Goal: Task Accomplishment & Management: Complete application form

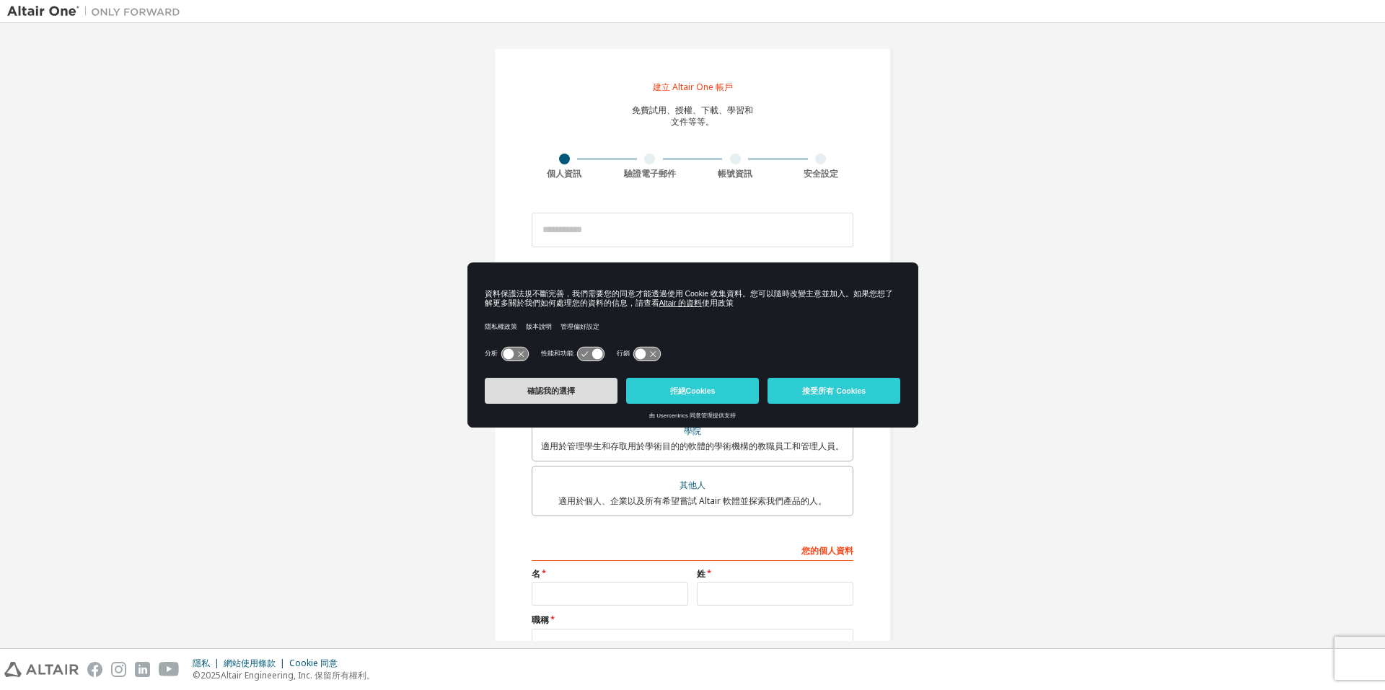
click at [570, 400] on button "確認我的選擇" at bounding box center [551, 391] width 133 height 26
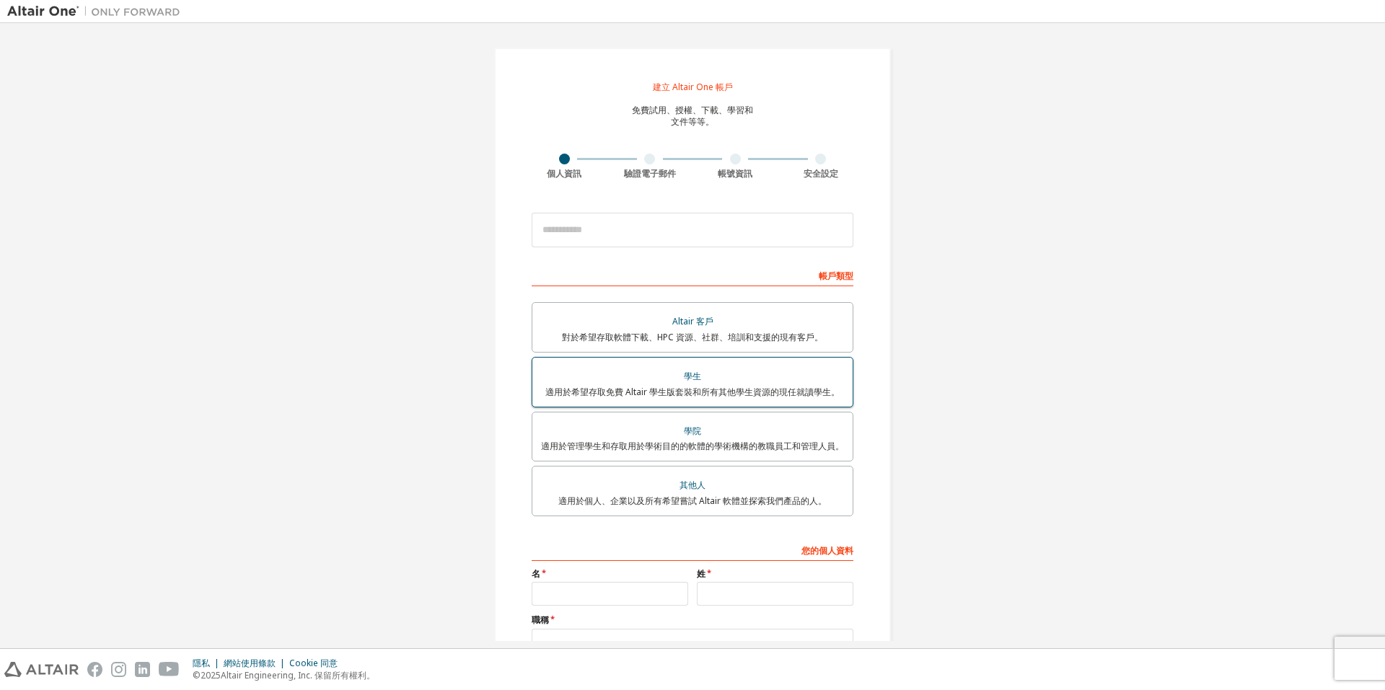
click at [753, 384] on div "學生" at bounding box center [692, 376] width 303 height 20
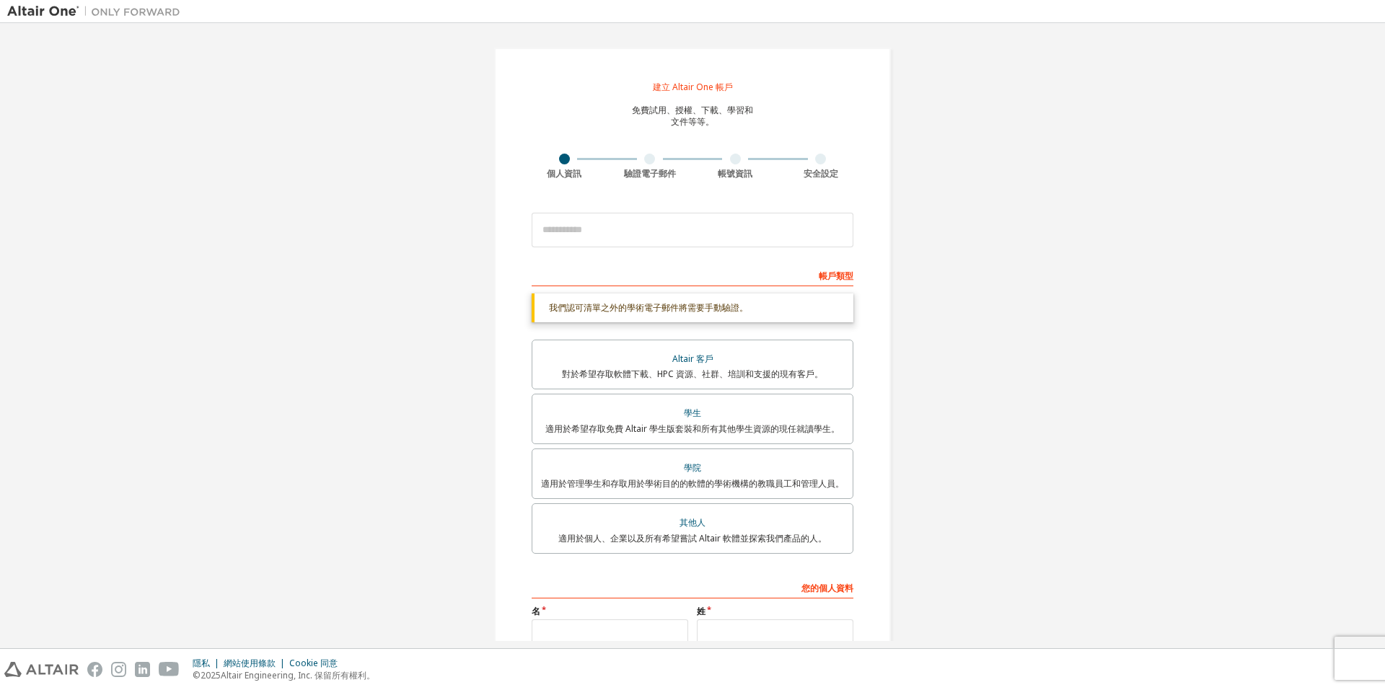
click at [756, 307] on div "我們認可清單之外的學術電子郵件將需要手動驗證。" at bounding box center [692, 308] width 322 height 29
click at [736, 307] on font "我們認可清單之外的學術電子郵件將需要手動驗證。" at bounding box center [648, 307] width 199 height 12
click at [710, 232] on input "email" at bounding box center [692, 230] width 322 height 35
type input "**********"
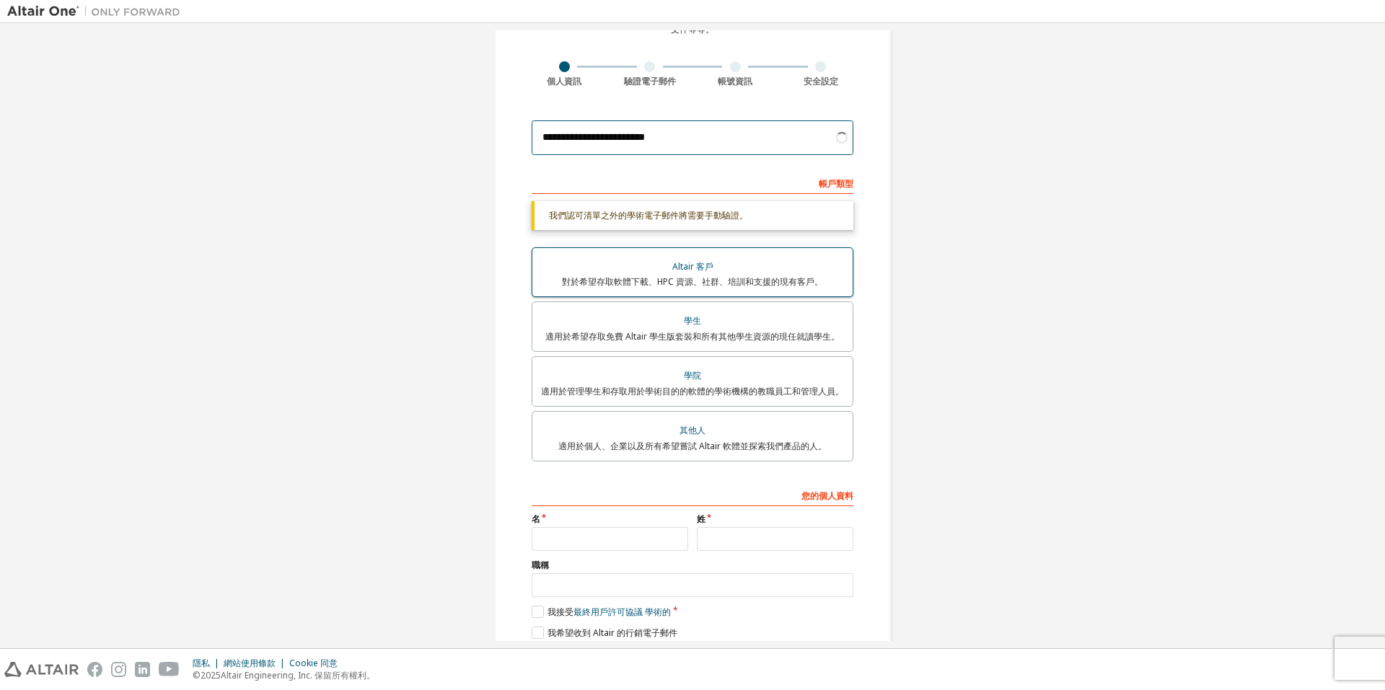
scroll to position [144, 0]
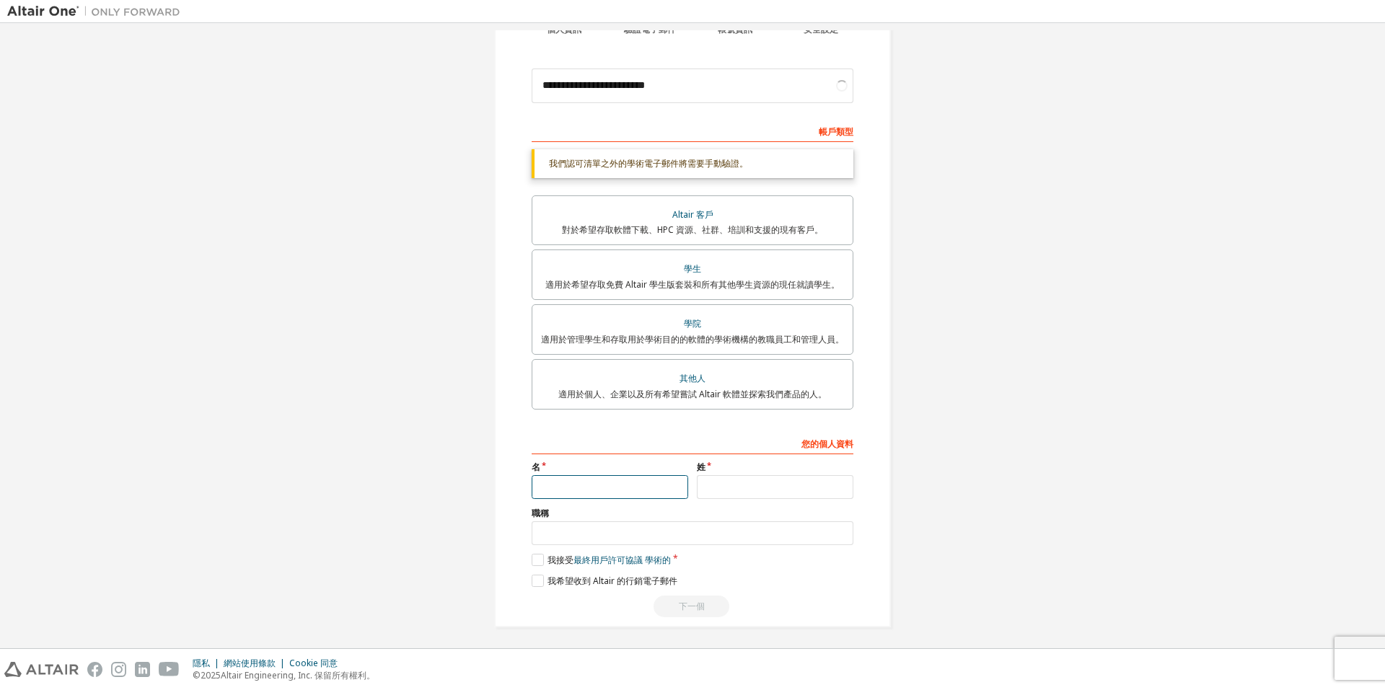
click at [657, 491] on input "text" at bounding box center [609, 487] width 156 height 24
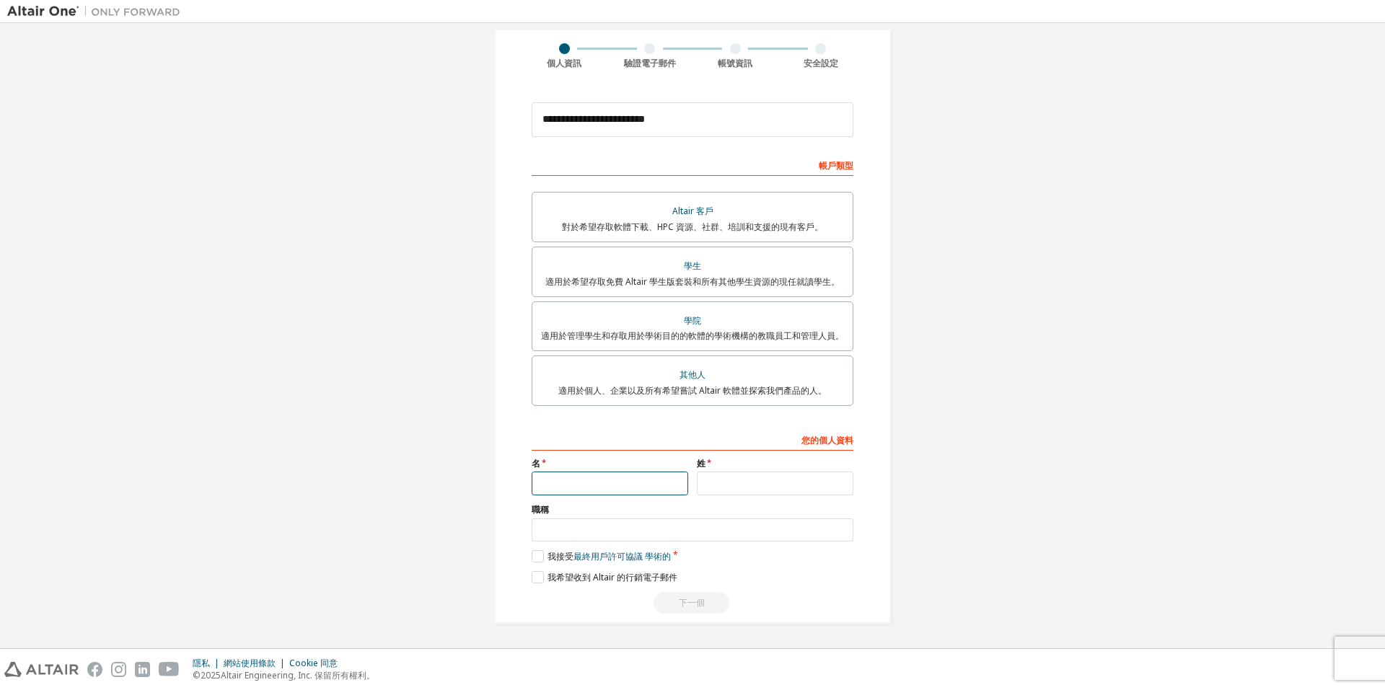
scroll to position [110, 0]
type input "**"
click at [803, 485] on input "text" at bounding box center [775, 484] width 156 height 24
type input "*"
click at [696, 531] on input "text" at bounding box center [692, 531] width 322 height 24
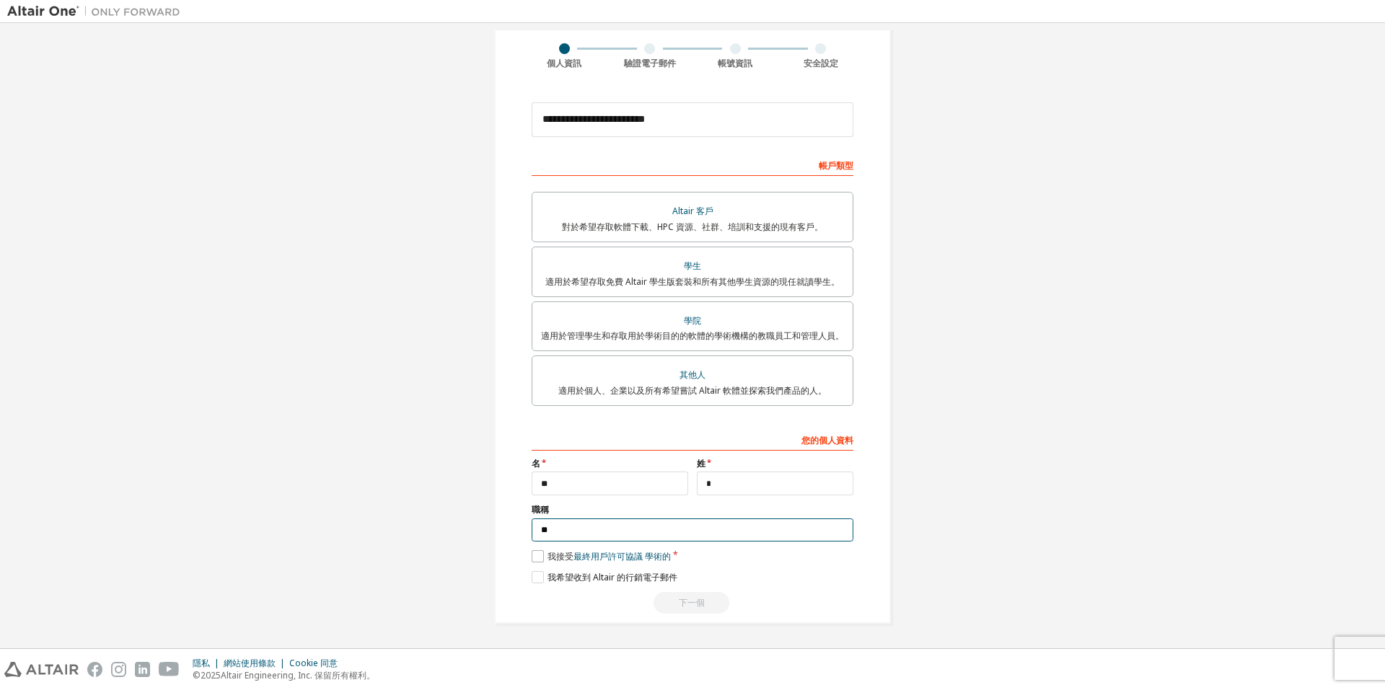
type input "**"
click at [536, 557] on label "我接受 最終用戶許可協議 學術的" at bounding box center [600, 556] width 139 height 12
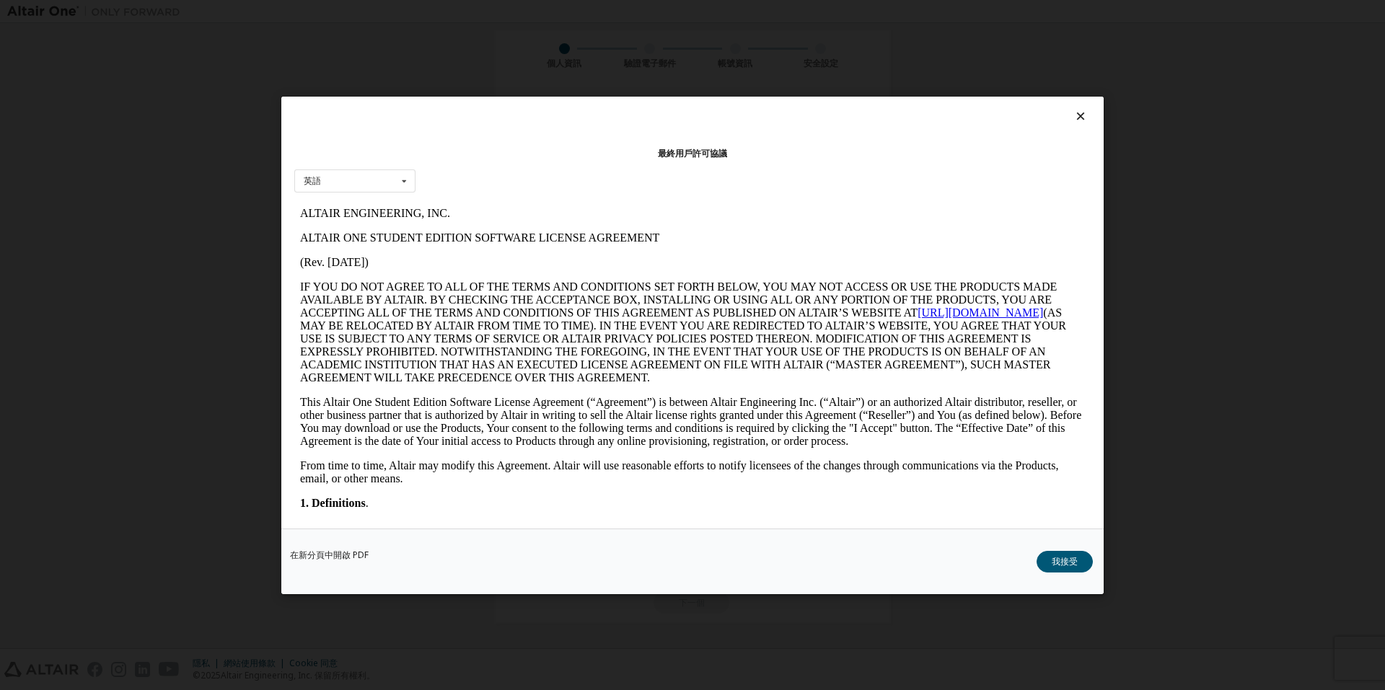
scroll to position [0, 0]
click at [351, 187] on div "英語 英語" at bounding box center [354, 181] width 121 height 24
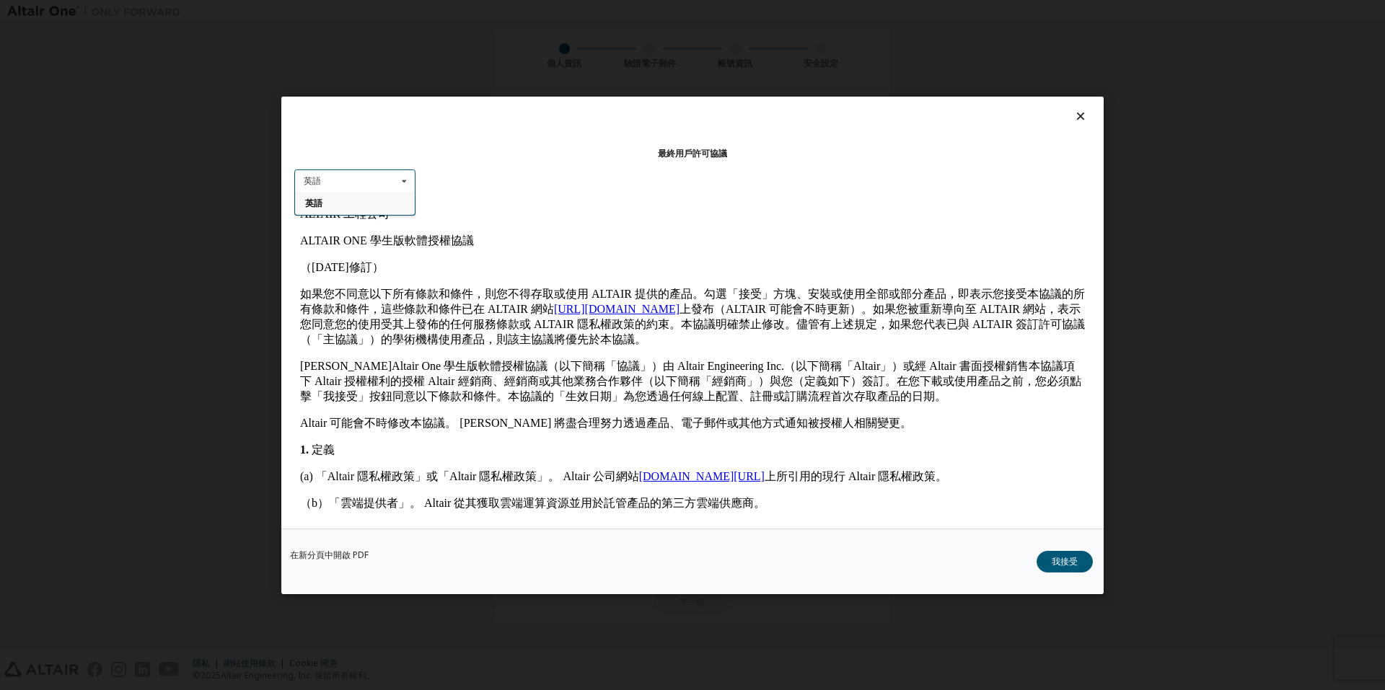
click at [361, 173] on div "英語 英語" at bounding box center [354, 181] width 121 height 24
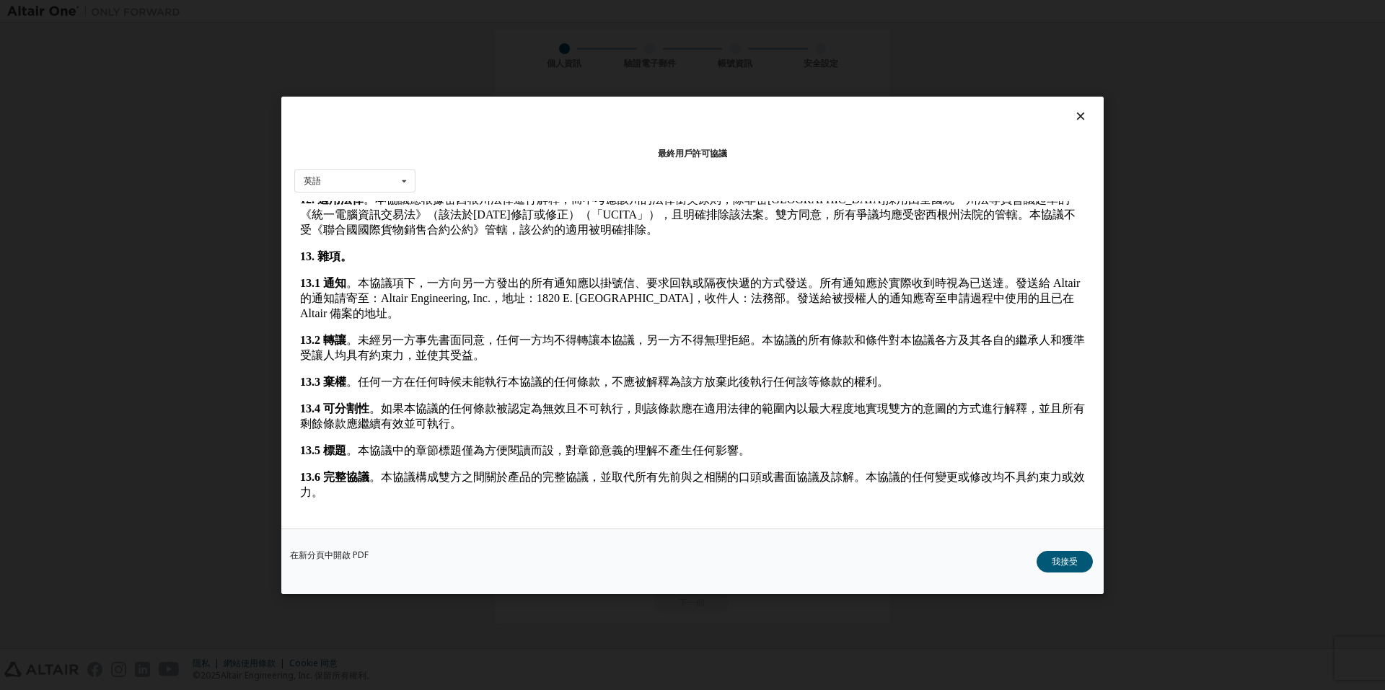
scroll to position [2060, 0]
click at [1064, 561] on font "我接受" at bounding box center [1064, 561] width 26 height 12
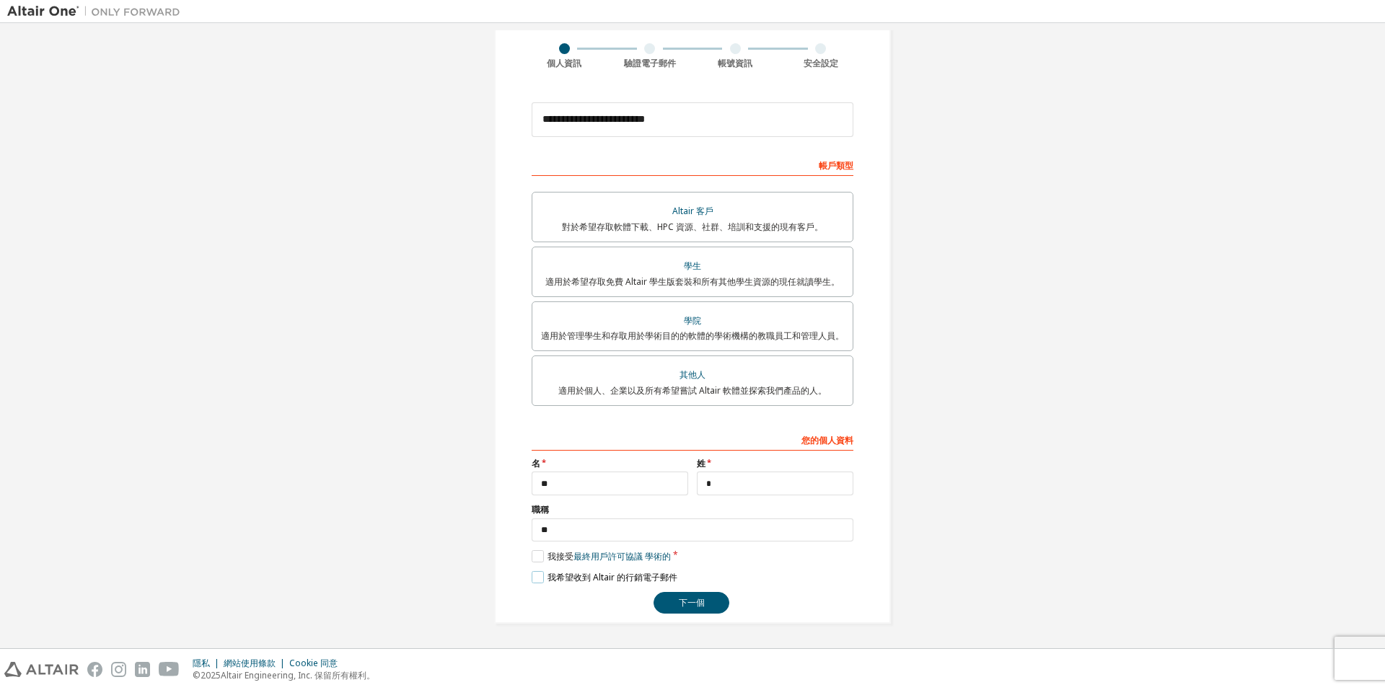
click at [534, 575] on label "我希望收到 Altair 的行銷電子郵件" at bounding box center [604, 577] width 146 height 12
click at [679, 609] on font "下一個" at bounding box center [692, 602] width 26 height 12
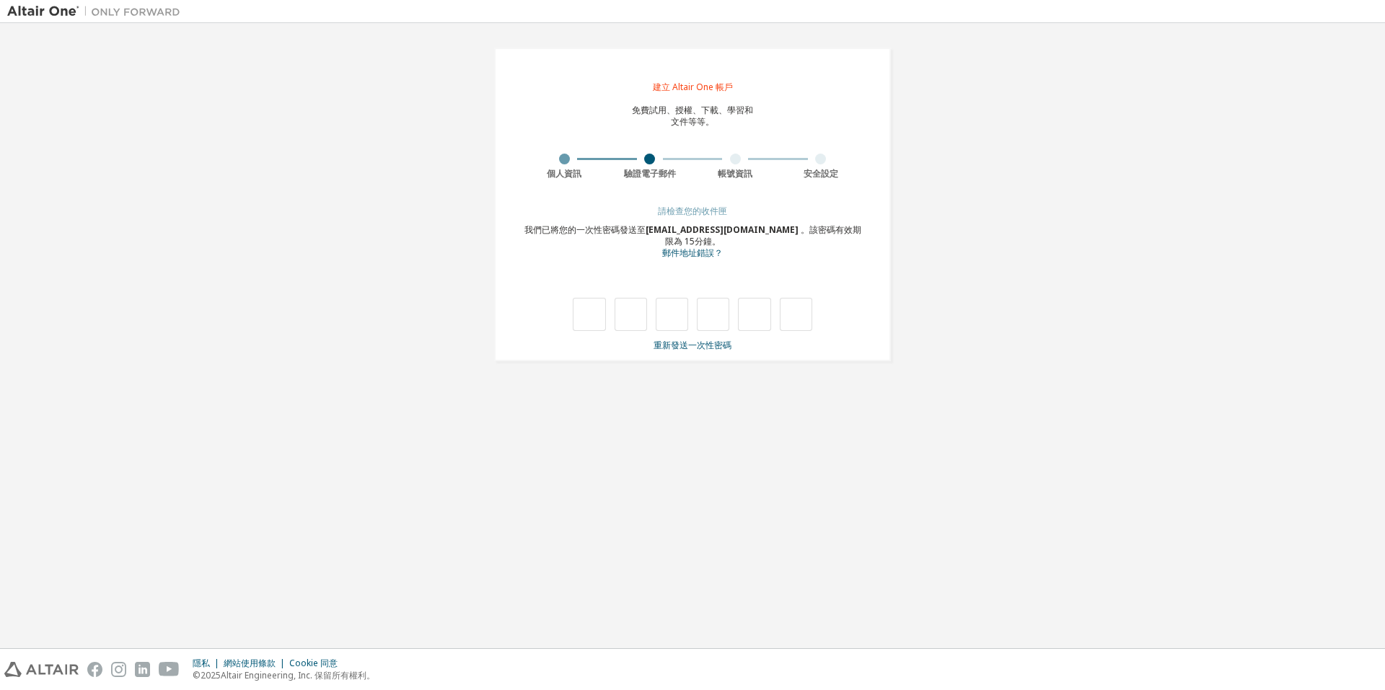
type input "*"
click at [640, 327] on input "*" at bounding box center [630, 314] width 32 height 33
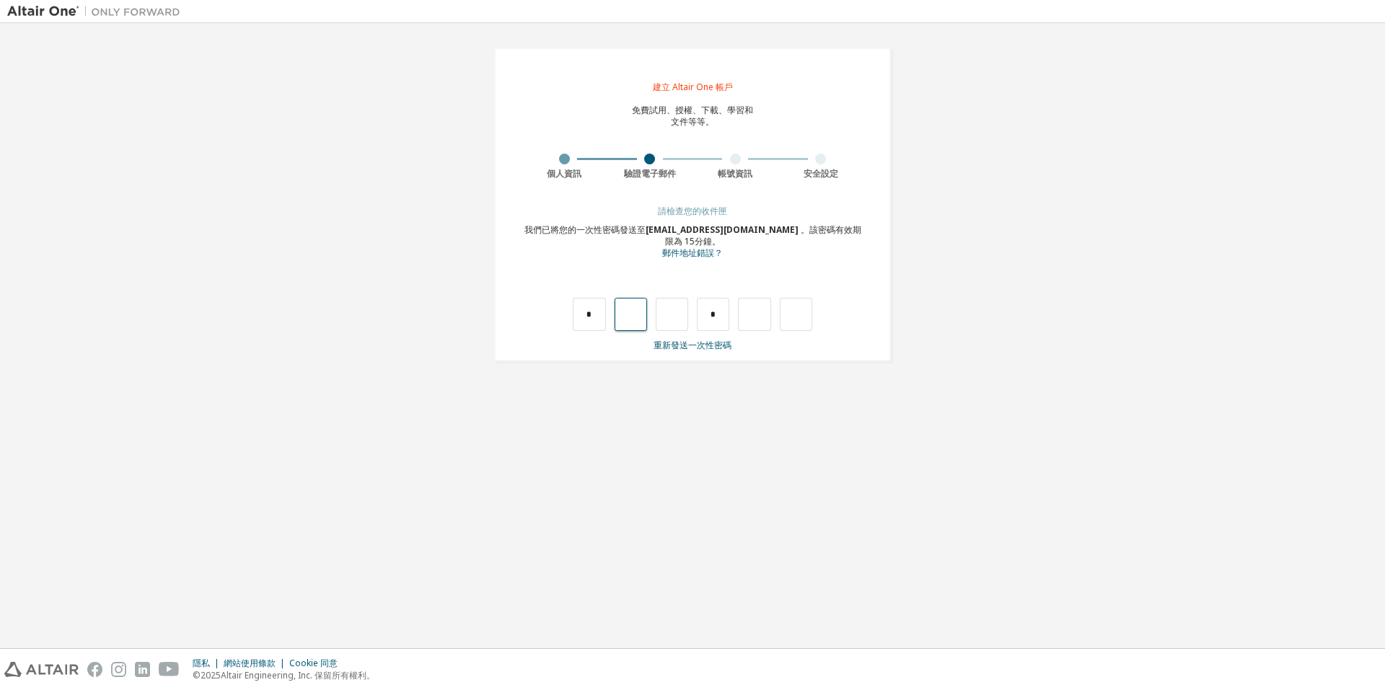
type input "*"
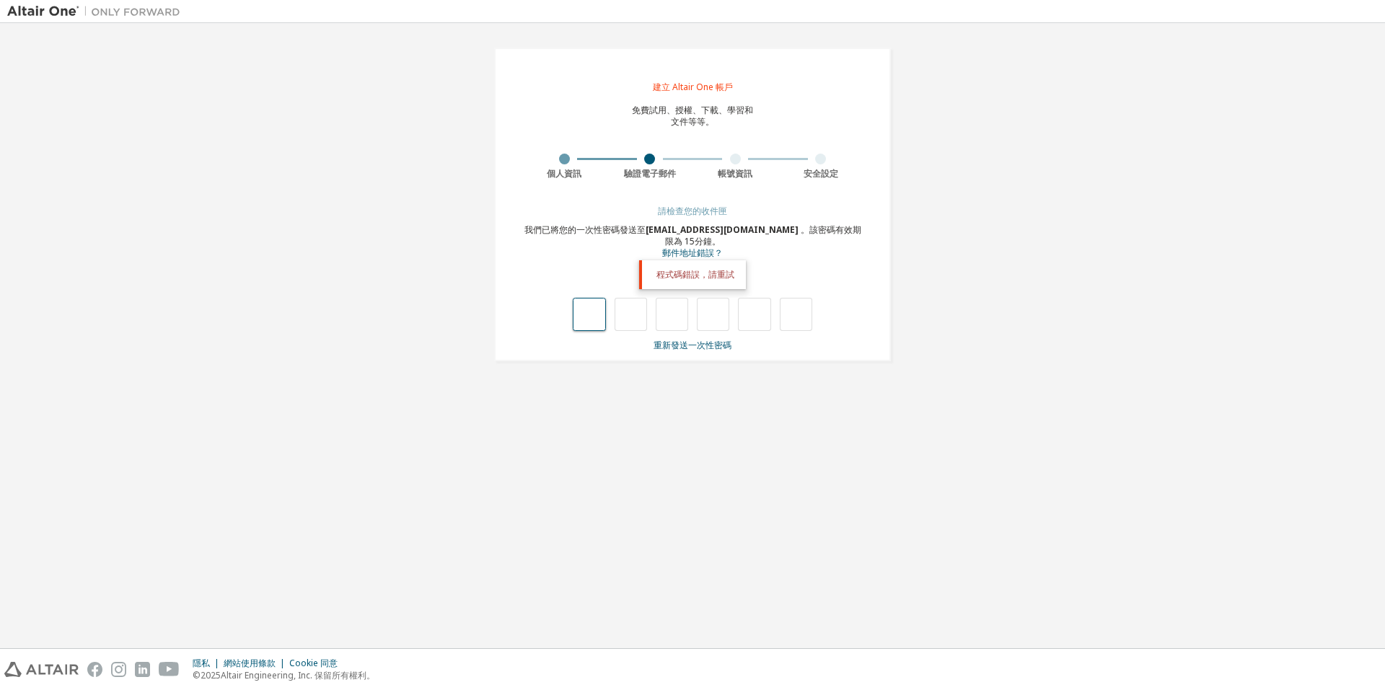
click at [599, 321] on input "text" at bounding box center [589, 314] width 32 height 33
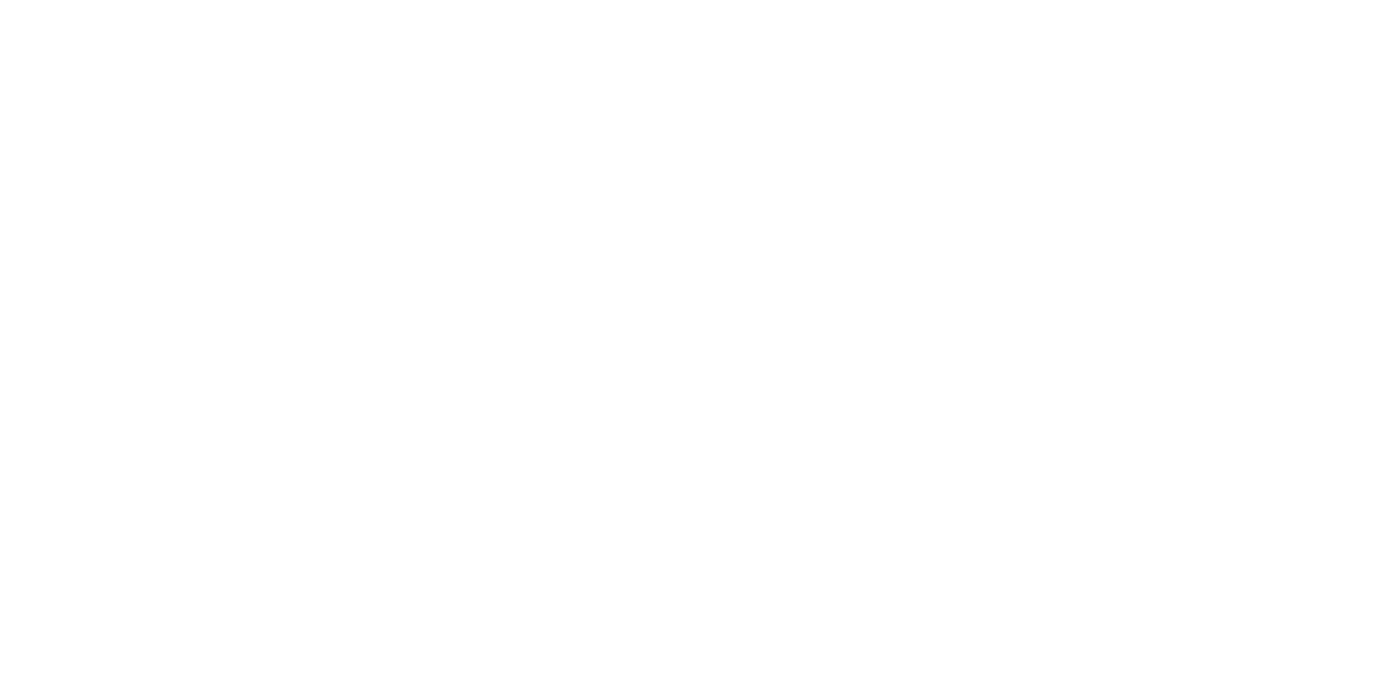
click at [180, 89] on div at bounding box center [692, 345] width 1385 height 690
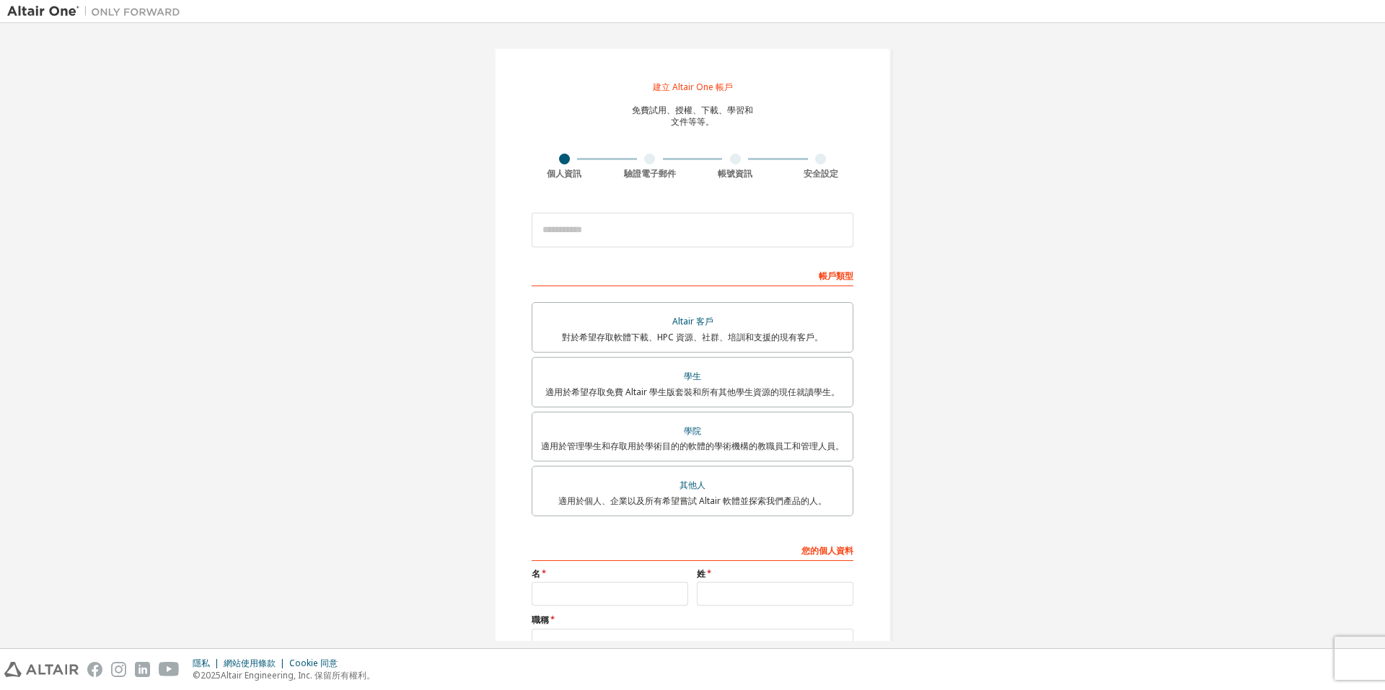
click at [645, 210] on div at bounding box center [692, 230] width 322 height 49
click at [647, 222] on input "email" at bounding box center [692, 230] width 322 height 35
type input "**********"
click at [687, 380] on font "學生" at bounding box center [692, 376] width 17 height 12
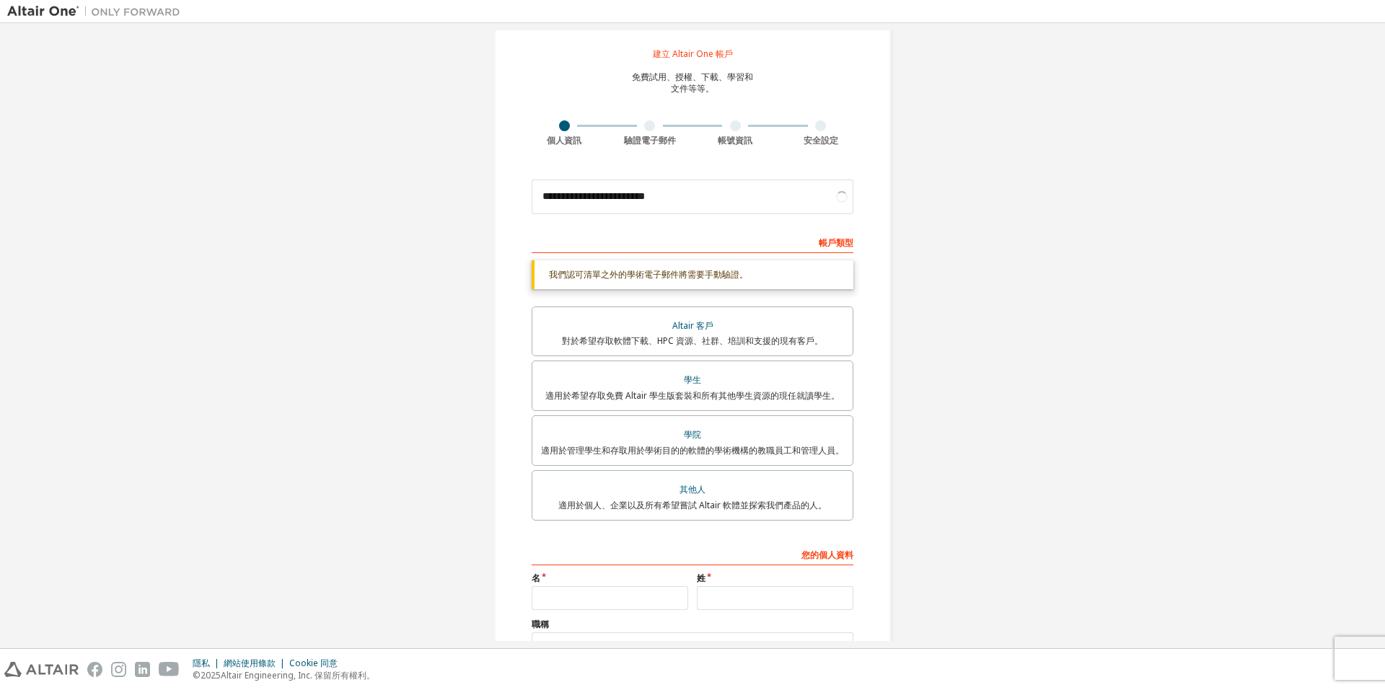
scroll to position [148, 0]
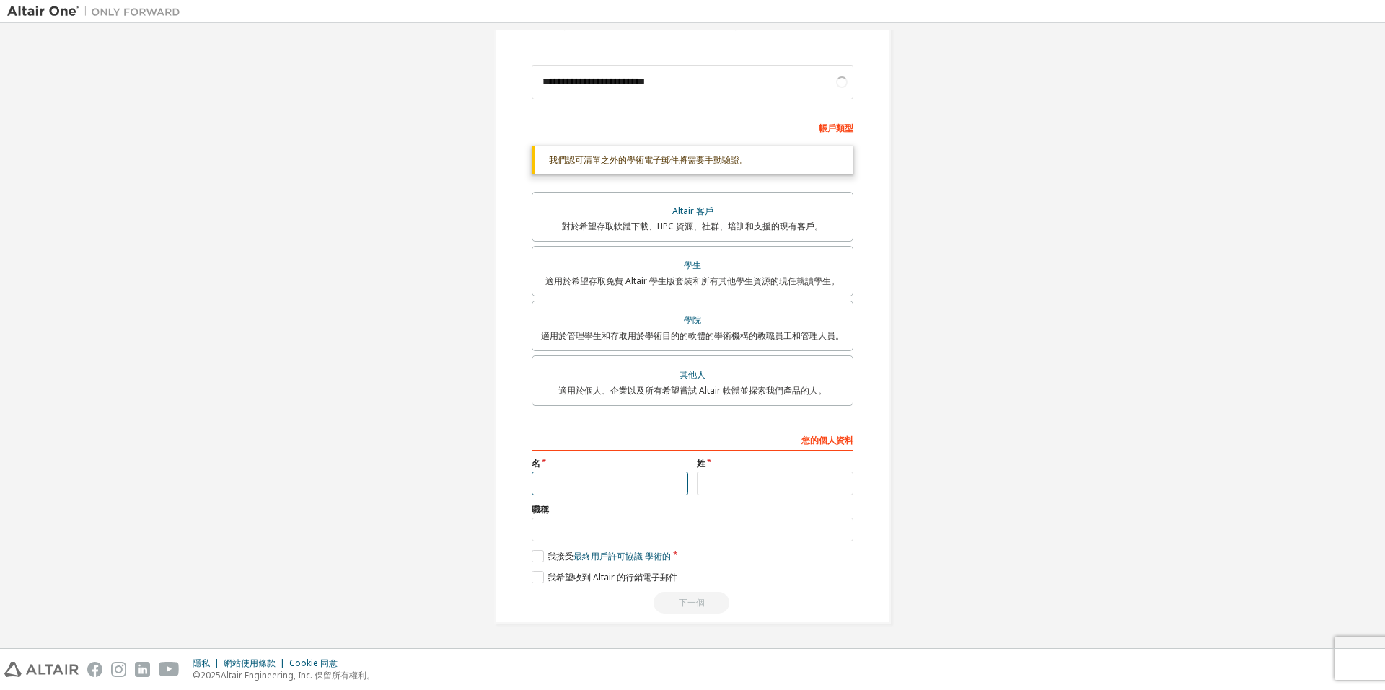
click at [643, 482] on input "text" at bounding box center [609, 484] width 156 height 24
type input "**"
click at [710, 477] on input "text" at bounding box center [775, 484] width 156 height 24
type input "*"
click at [692, 524] on input "text" at bounding box center [692, 530] width 322 height 24
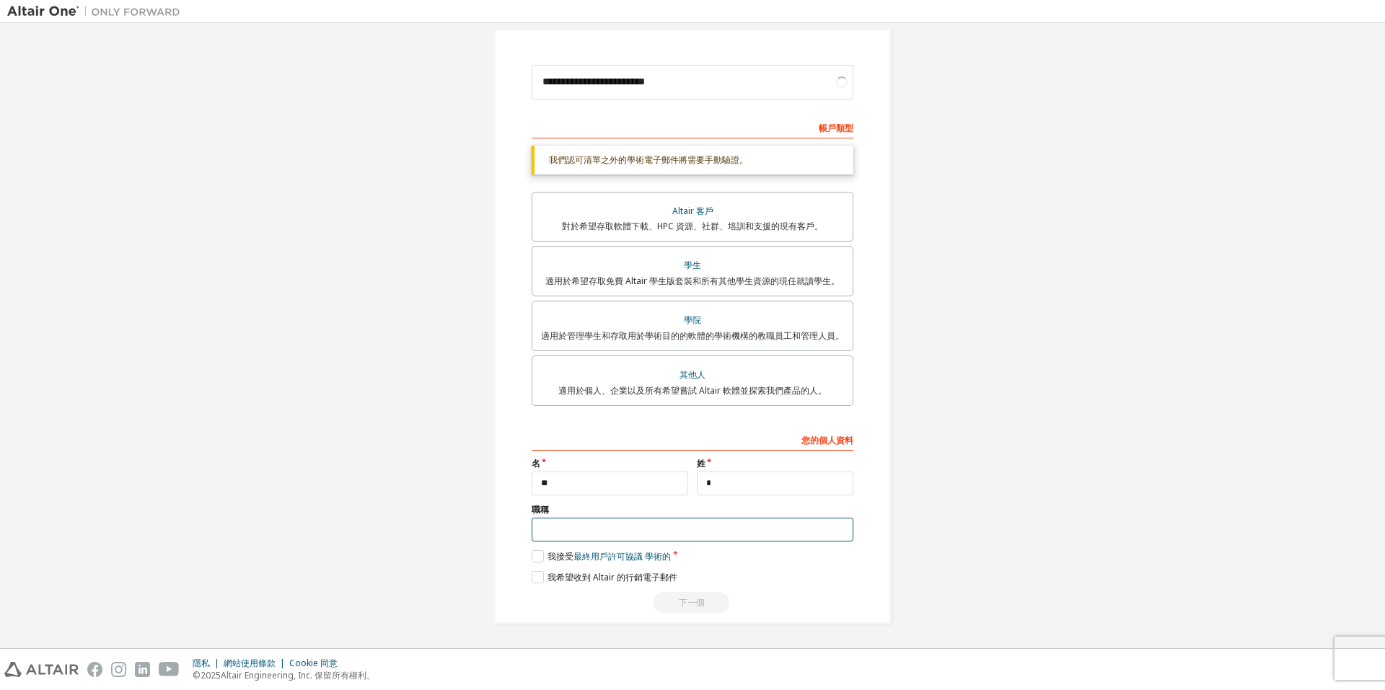
type input "**"
click at [536, 557] on label "我接受 最終用戶許可協議 學術的" at bounding box center [600, 556] width 139 height 12
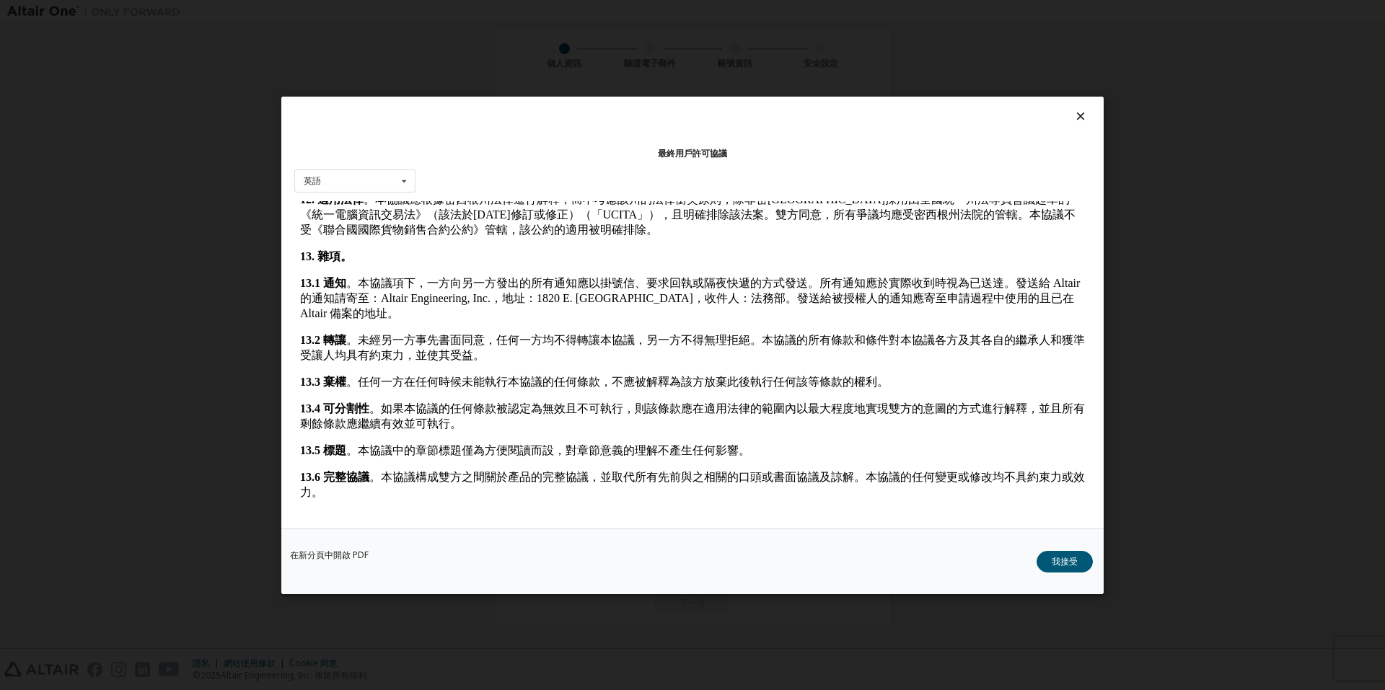
scroll to position [2060, 0]
drag, startPoint x: 1070, startPoint y: 555, endPoint x: 1059, endPoint y: 552, distance: 11.2
click at [1070, 555] on font "我接受" at bounding box center [1064, 561] width 26 height 12
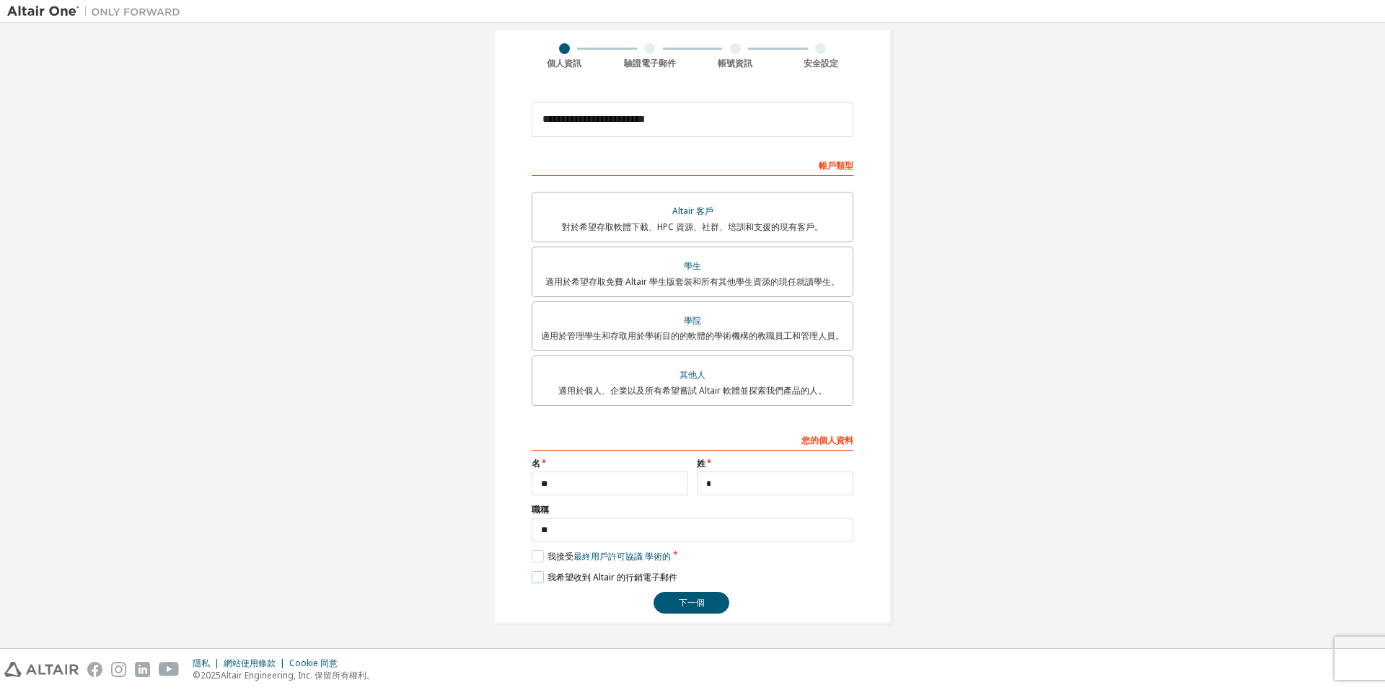
click at [533, 581] on label "我希望收到 Altair 的行銷電子郵件" at bounding box center [604, 577] width 146 height 12
click at [686, 599] on font "下一個" at bounding box center [692, 602] width 26 height 12
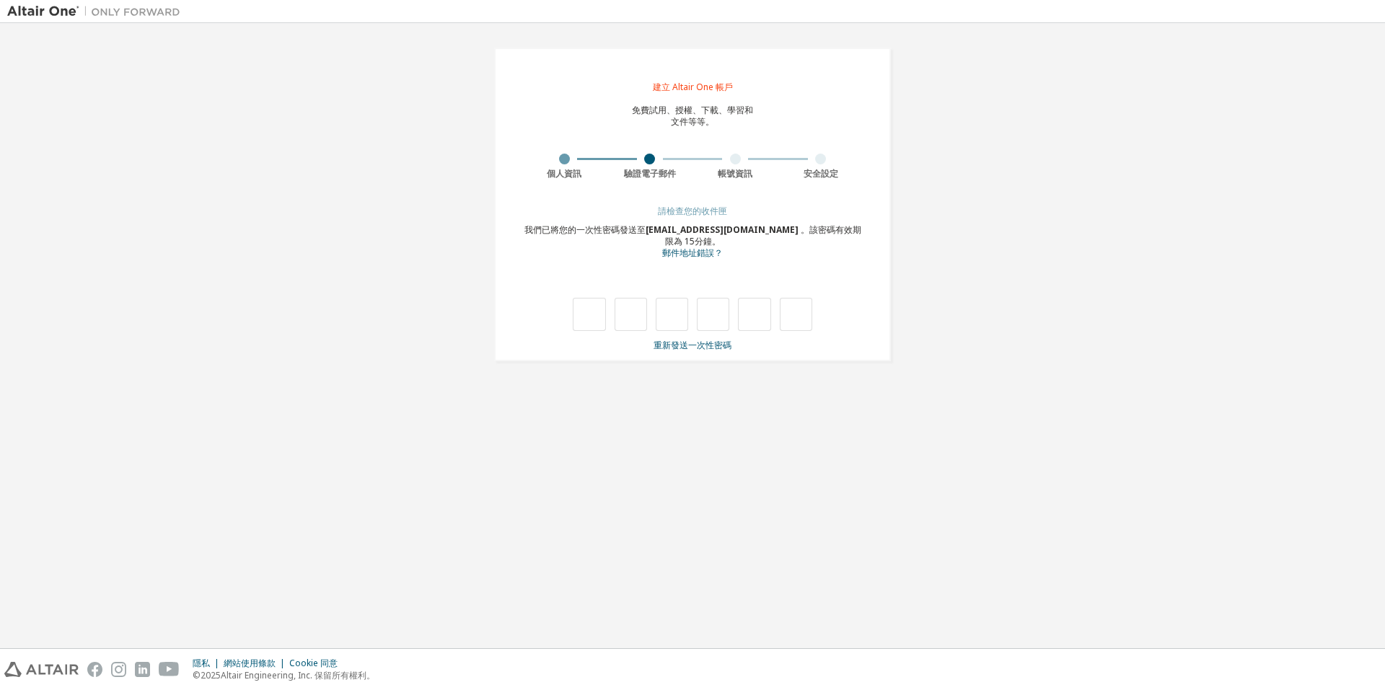
scroll to position [0, 0]
type input "*"
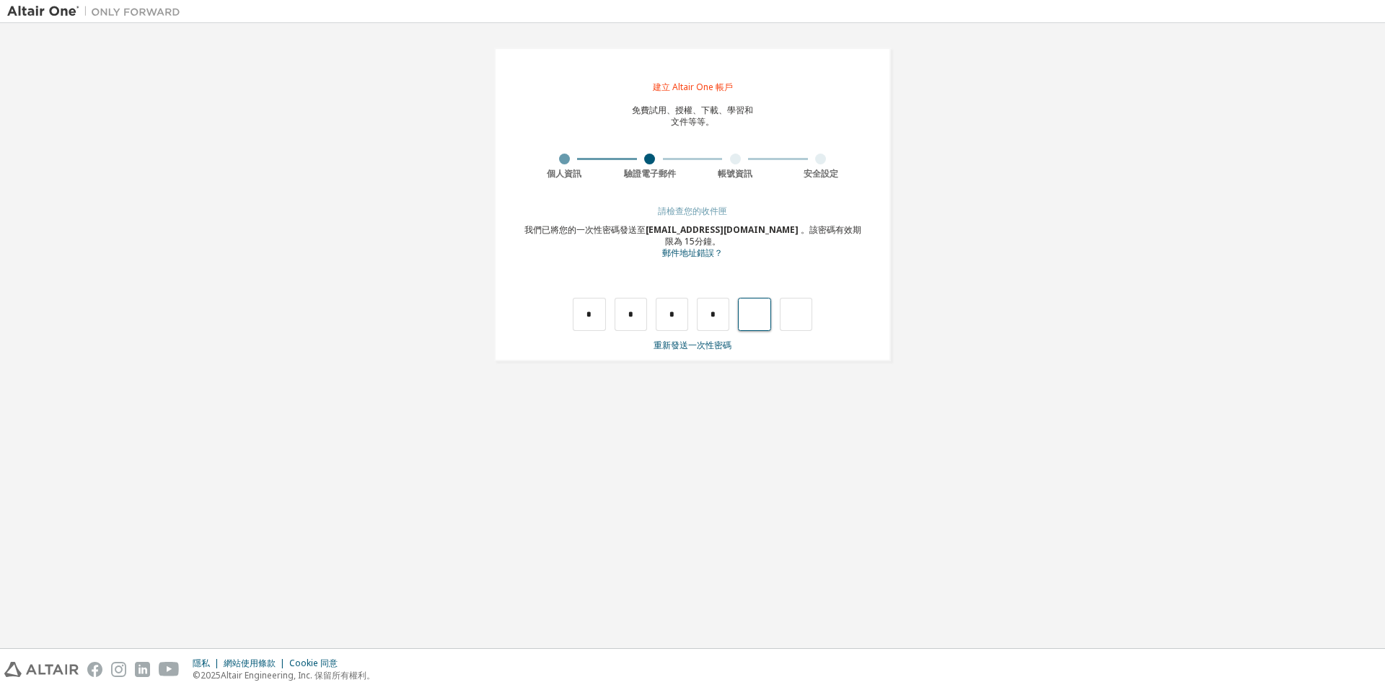
type input "*"
